Goal: Information Seeking & Learning: Find contact information

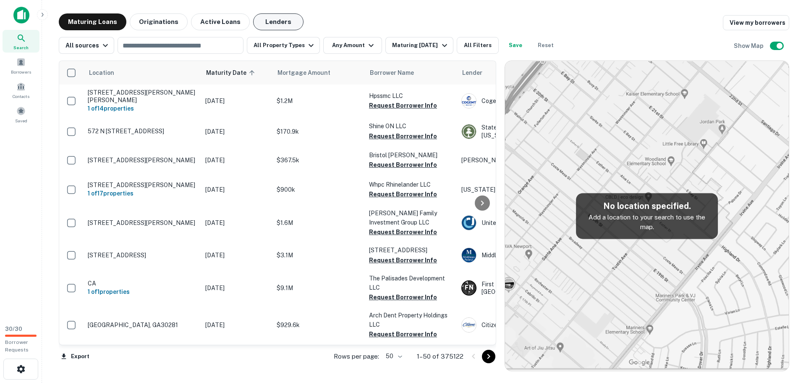
click at [257, 21] on button "Lenders" at bounding box center [278, 21] width 50 height 17
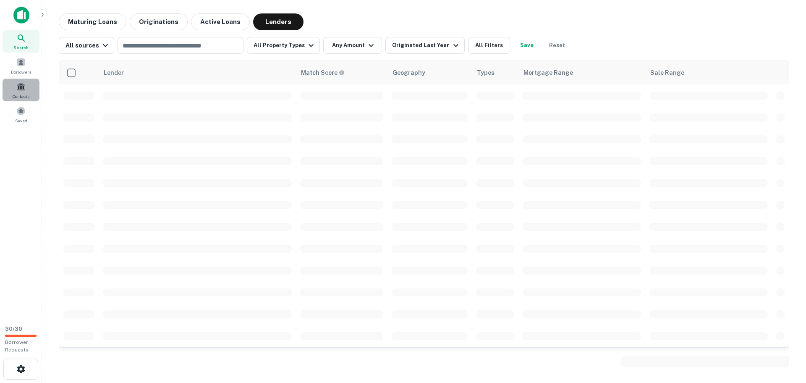
click at [20, 90] on span at bounding box center [20, 86] width 9 height 9
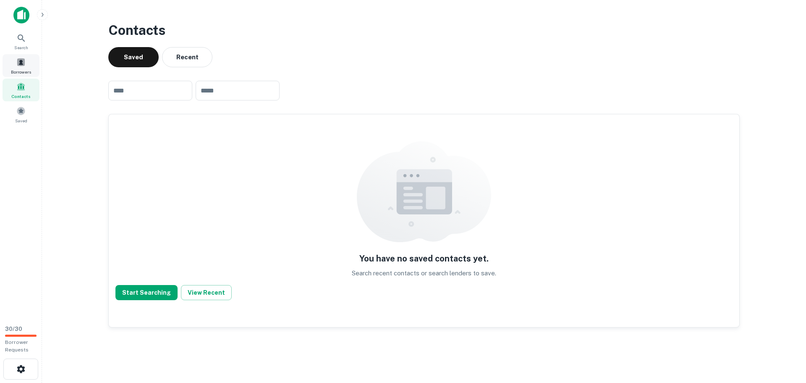
click at [23, 68] on div "Borrowers" at bounding box center [21, 65] width 37 height 23
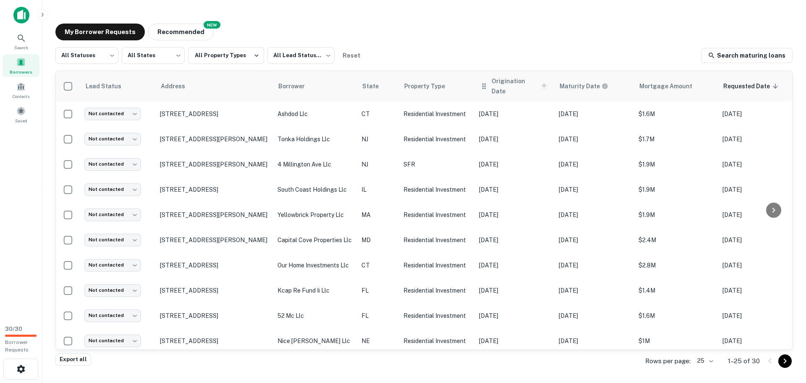
click at [541, 87] on span "Origination Date" at bounding box center [521, 86] width 58 height 20
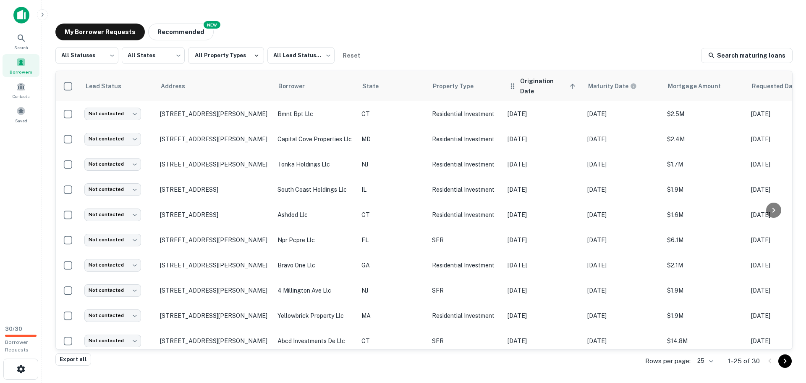
click at [511, 88] on th "Origination Date sorted ascending" at bounding box center [544, 86] width 80 height 30
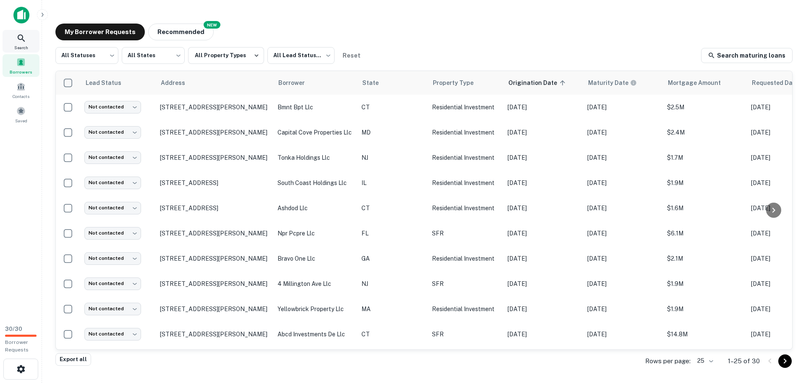
click at [20, 45] on span "Search" at bounding box center [21, 47] width 14 height 7
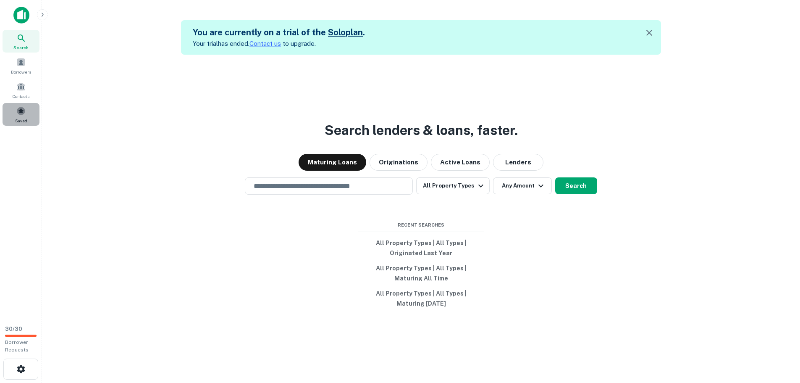
click at [25, 117] on span "Saved" at bounding box center [21, 120] width 12 height 7
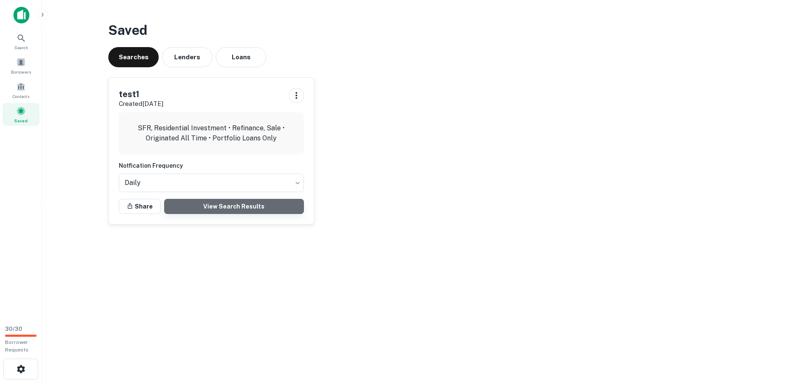
click at [252, 204] on link "View Search Results" at bounding box center [234, 206] width 140 height 15
click at [27, 10] on img at bounding box center [21, 15] width 16 height 17
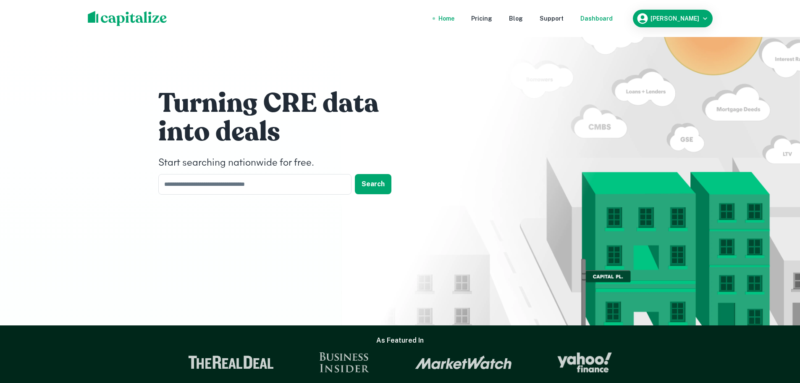
click at [603, 17] on div "Dashboard" at bounding box center [596, 18] width 32 height 9
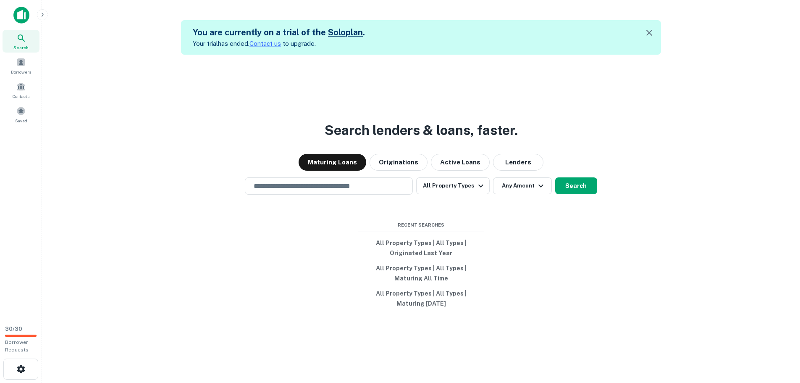
click at [634, 296] on div "Search lenders & loans, faster. Maturing Loans Originations Active Loans Lender…" at bounding box center [421, 246] width 745 height 383
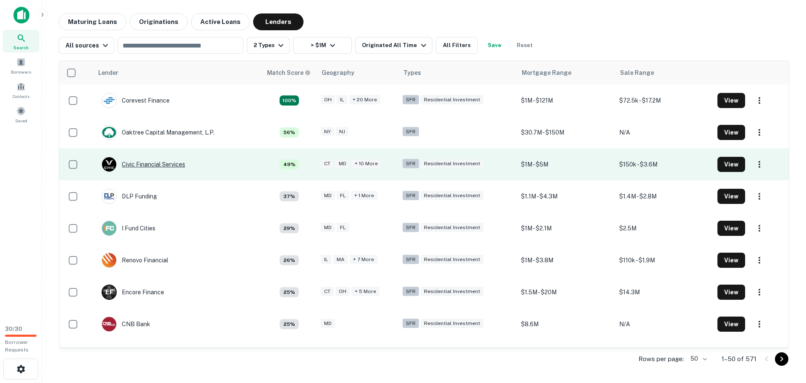
click at [154, 157] on div "Civic Financial Services" at bounding box center [144, 164] width 84 height 15
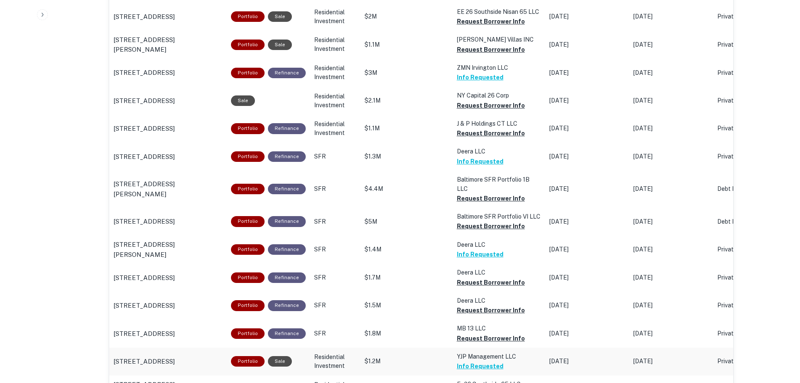
scroll to position [966, 0]
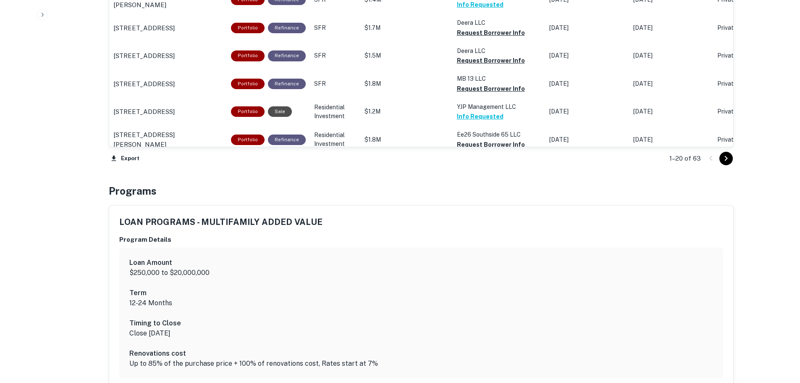
click at [727, 158] on icon "Go to next page" at bounding box center [726, 158] width 10 height 10
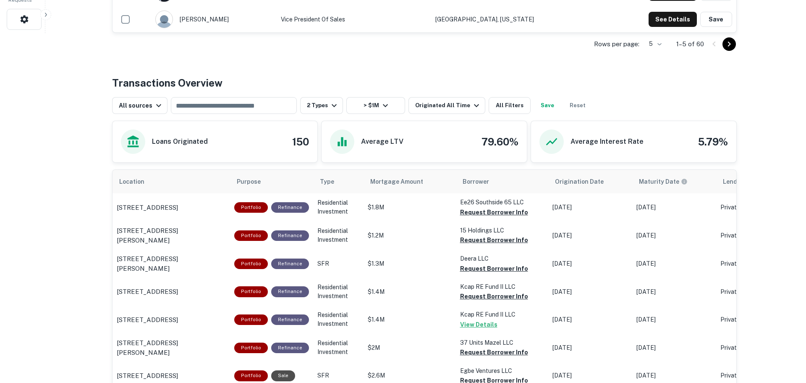
scroll to position [208, 0]
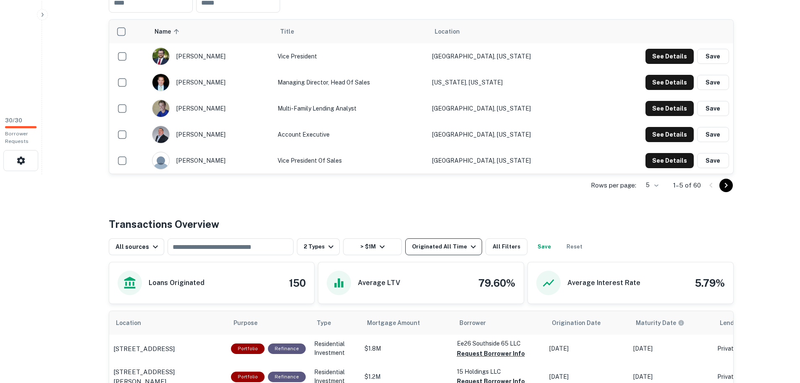
click at [468, 248] on icon "button" at bounding box center [473, 246] width 10 height 10
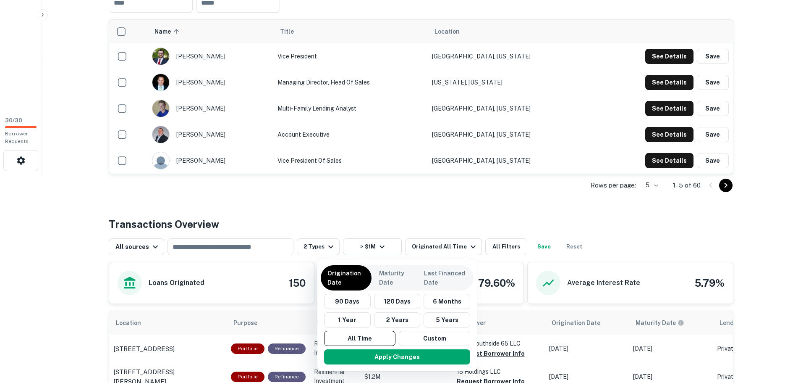
click at [450, 225] on div at bounding box center [403, 191] width 806 height 383
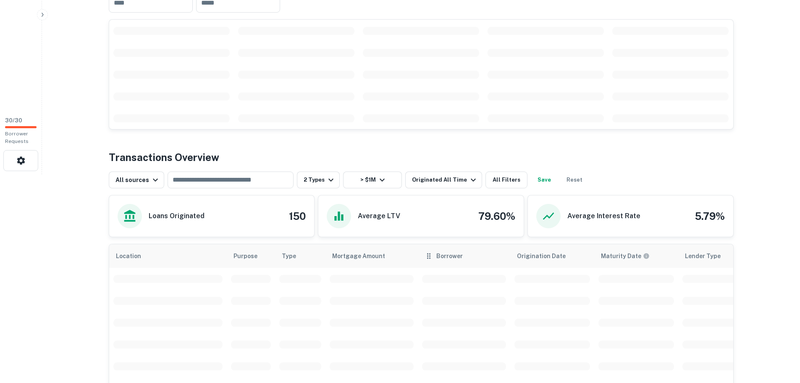
click at [490, 246] on th "Borrower" at bounding box center [464, 256] width 92 height 24
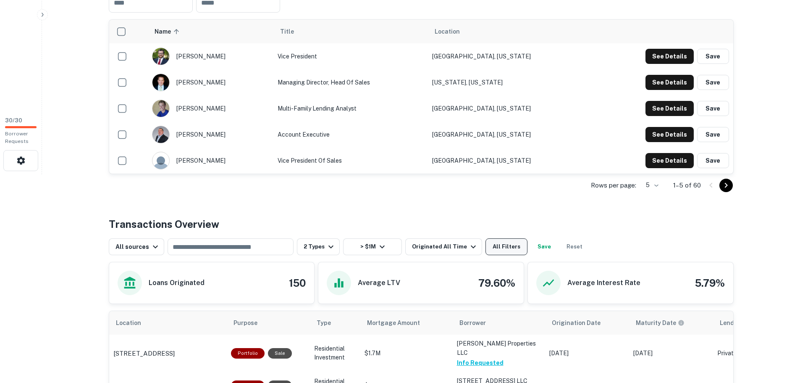
click at [493, 241] on button "All Filters" at bounding box center [506, 246] width 42 height 17
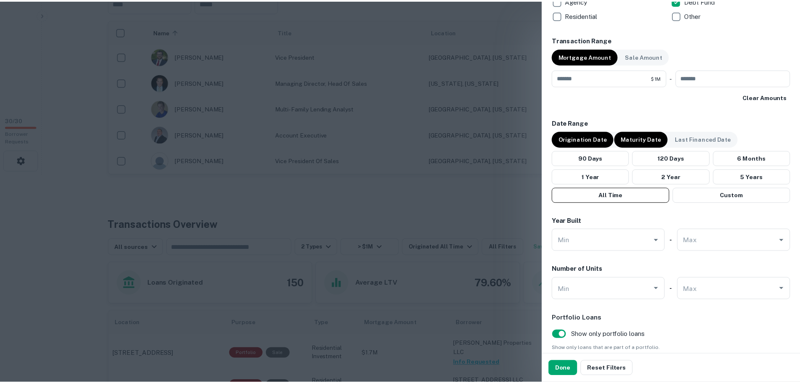
scroll to position [492, 0]
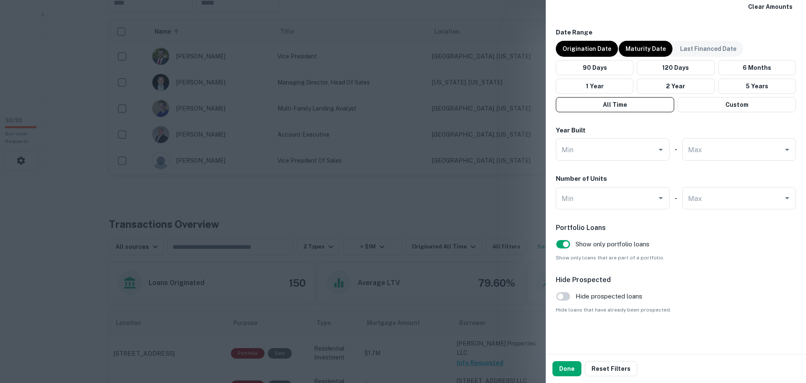
drag, startPoint x: 203, startPoint y: 184, endPoint x: 524, endPoint y: 37, distance: 353.3
click at [203, 184] on div at bounding box center [403, 191] width 806 height 383
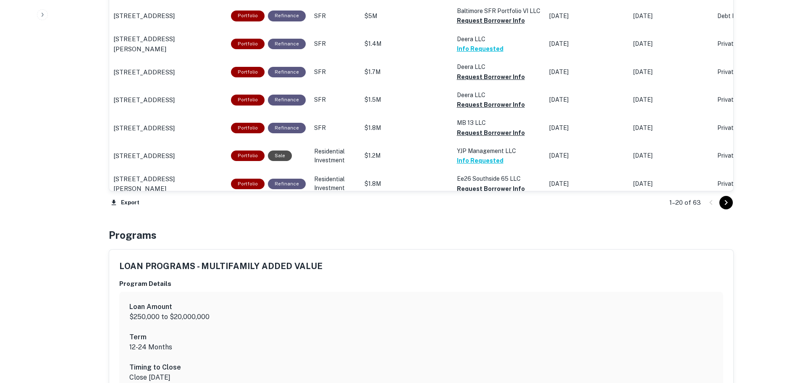
scroll to position [922, 0]
click at [711, 201] on div at bounding box center [718, 201] width 29 height 13
click at [728, 205] on icon "Go to next page" at bounding box center [726, 202] width 10 height 10
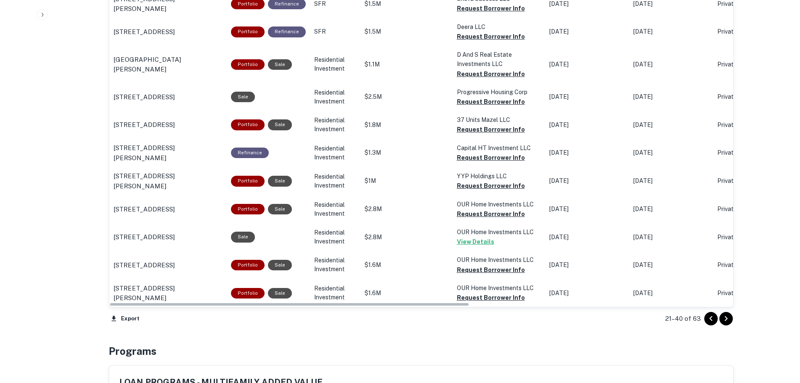
scroll to position [754, 0]
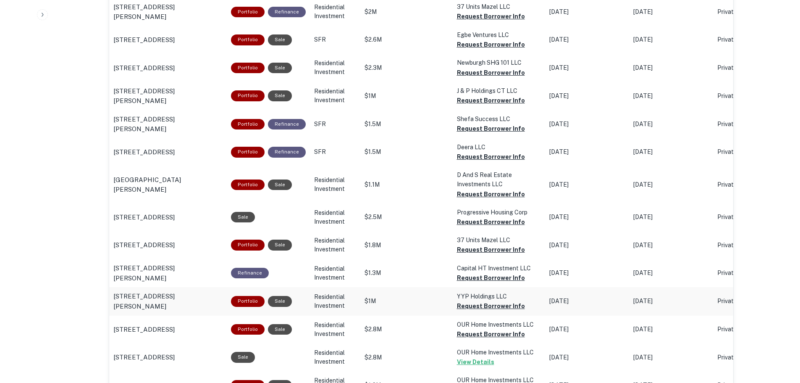
scroll to position [670, 0]
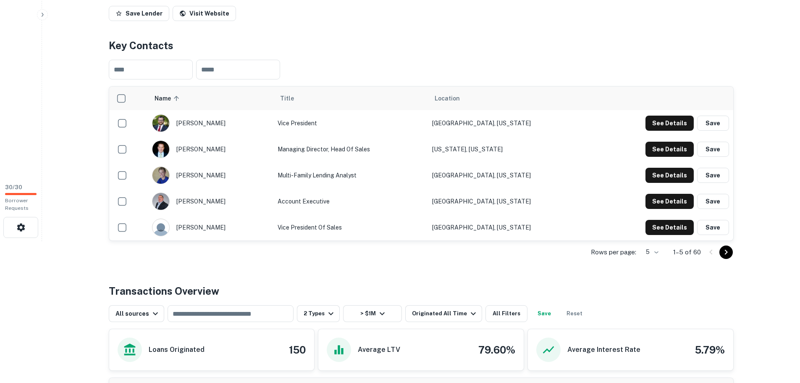
scroll to position [42, 0]
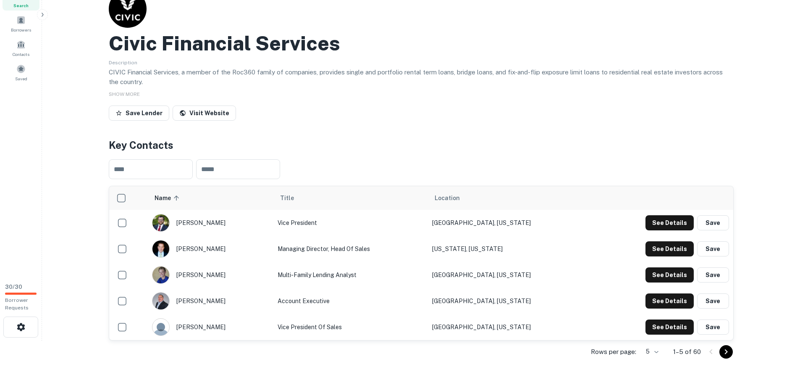
click at [77, 257] on main "Back to search Civic Financial Services Description CIVIC Financial Services, a…" at bounding box center [421, 149] width 758 height 383
click at [310, 114] on div "Save Lender Visit Website" at bounding box center [421, 114] width 625 height 18
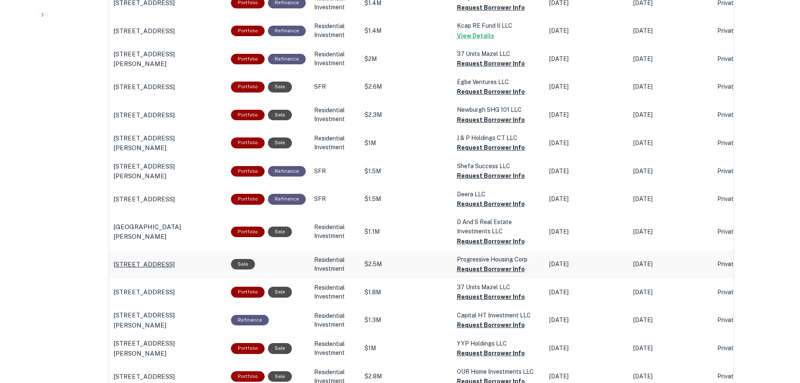
scroll to position [714, 0]
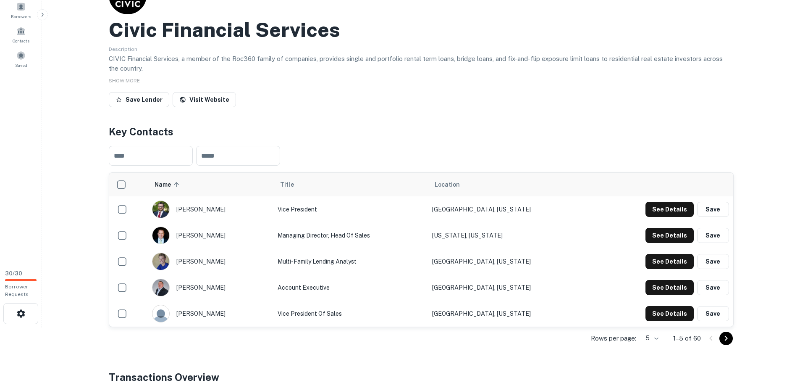
scroll to position [0, 0]
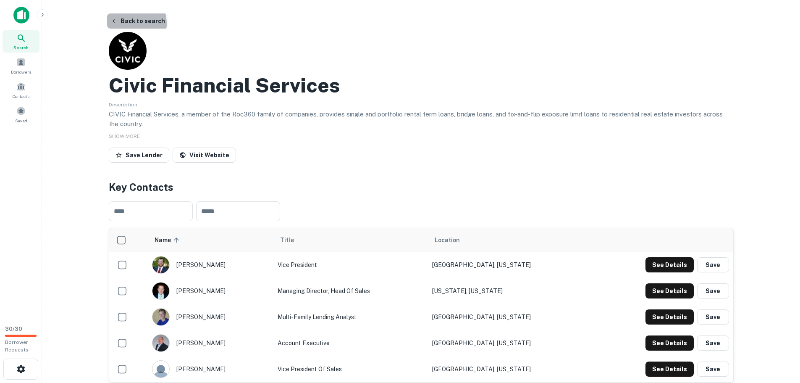
click at [126, 24] on button "Back to search" at bounding box center [137, 20] width 61 height 15
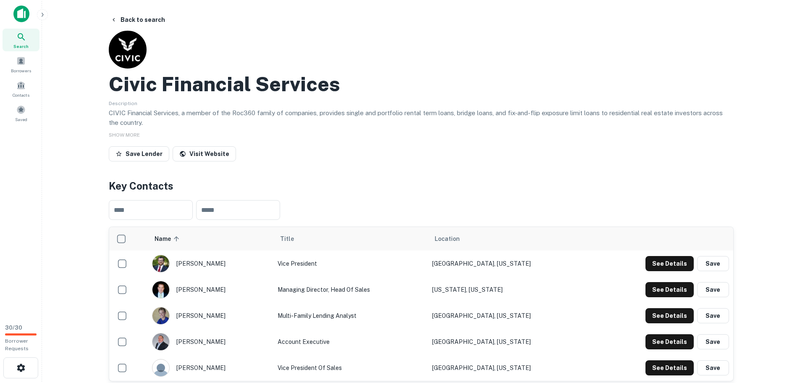
scroll to position [0, 0]
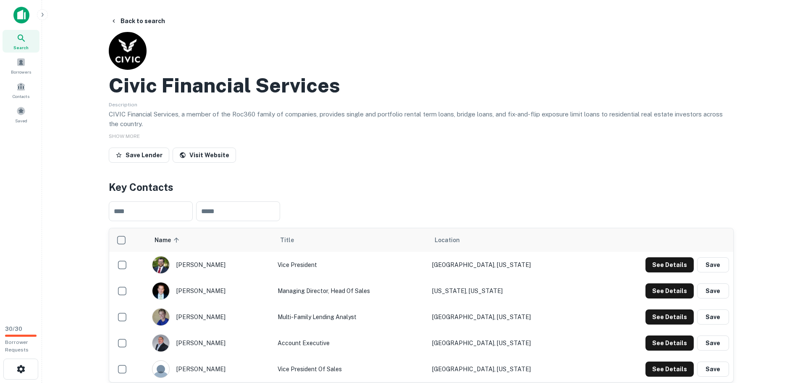
click at [75, 196] on main "Back to search Civic Financial Services Description CIVIC Financial Services, a…" at bounding box center [421, 191] width 758 height 383
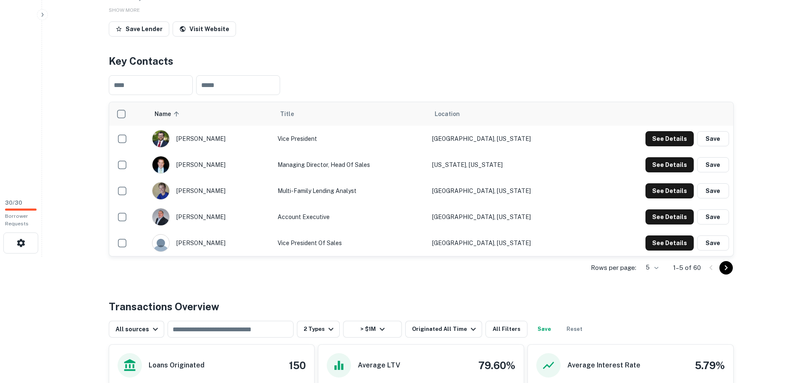
click at [72, 196] on main "Back to search Civic Financial Services Description CIVIC Financial Services, a…" at bounding box center [421, 65] width 758 height 383
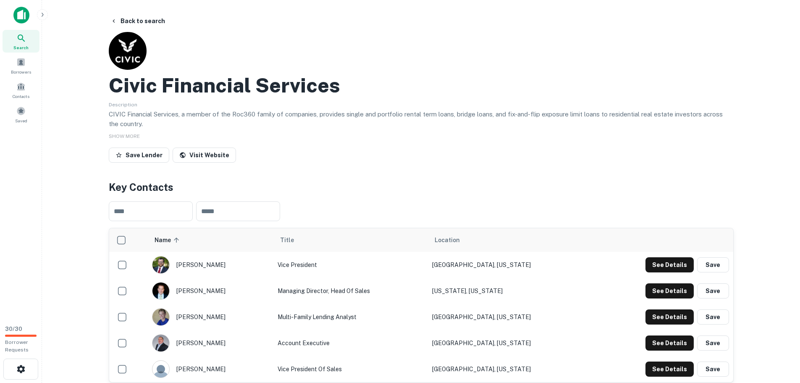
click at [60, 169] on main "Back to search Civic Financial Services Description CIVIC Financial Services, a…" at bounding box center [421, 191] width 758 height 383
click at [28, 100] on div "Contacts" at bounding box center [21, 90] width 37 height 23
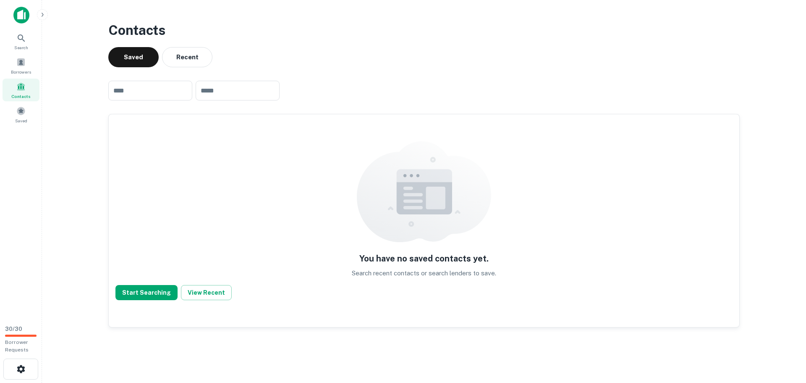
click at [127, 30] on h3 "Contacts" at bounding box center [424, 30] width 632 height 20
